Goal: Task Accomplishment & Management: Use online tool/utility

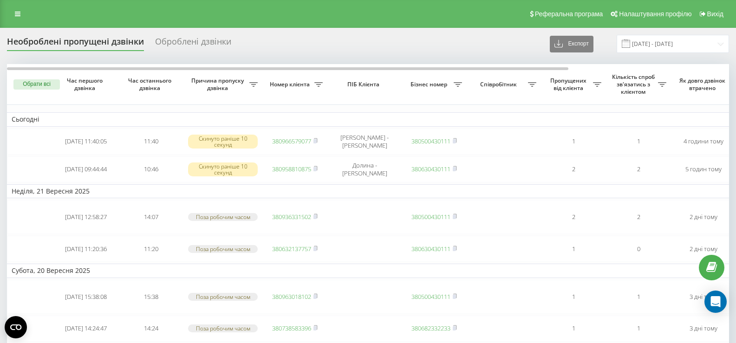
drag, startPoint x: 0, startPoint y: 0, endPoint x: 26, endPoint y: 33, distance: 42.3
click at [19, 15] on icon at bounding box center [18, 14] width 6 height 6
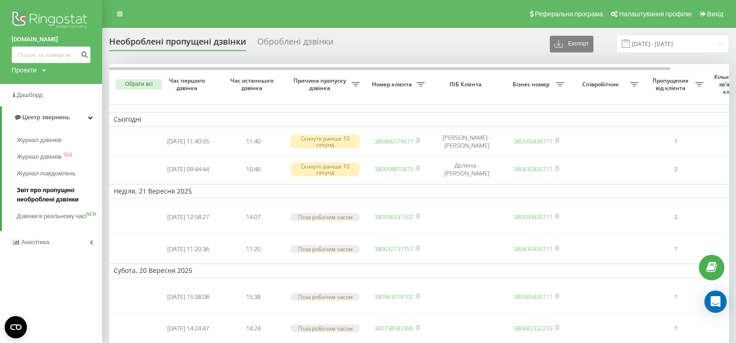
click at [72, 194] on span "Звіт про пропущені необроблені дзвінки" at bounding box center [57, 195] width 81 height 19
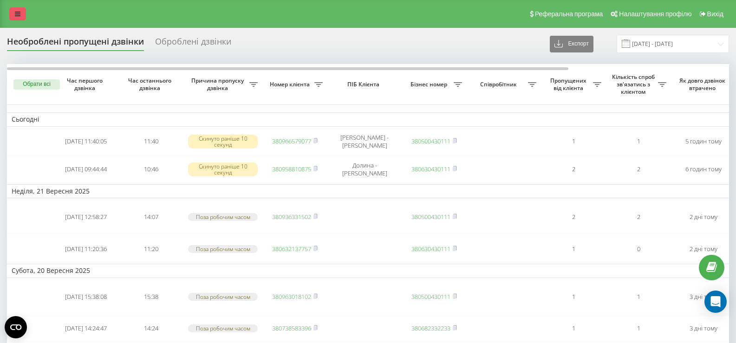
click at [18, 14] on icon at bounding box center [18, 14] width 6 height 6
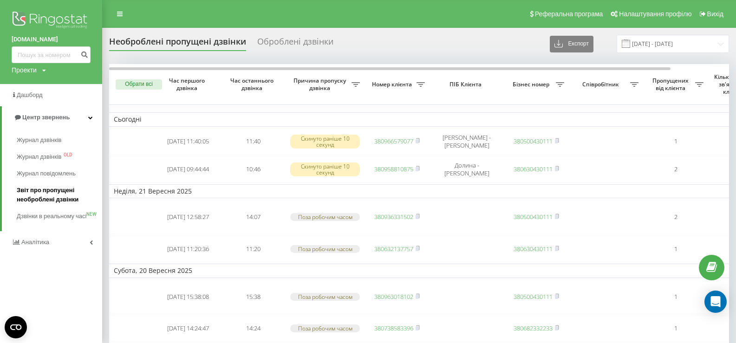
click at [50, 202] on span "Звіт про пропущені необроблені дзвінки" at bounding box center [57, 195] width 81 height 19
